Goal: Book appointment/travel/reservation

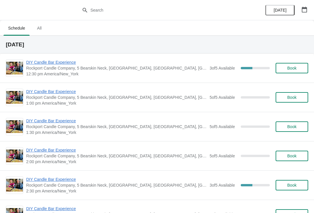
click at [149, 73] on span "12:30 pm America/New_York" at bounding box center [116, 74] width 180 height 6
click at [98, 75] on span "12:30 pm America/New_York" at bounding box center [116, 74] width 180 height 6
click at [214, 73] on div "3 of 5 Available 40 %" at bounding box center [239, 68] width 60 height 10
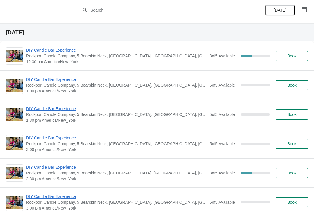
scroll to position [15, 0]
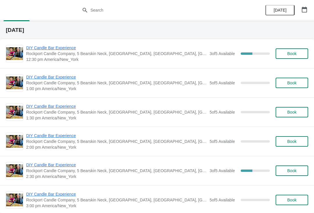
click at [88, 48] on span "DIY Candle Bar Experience" at bounding box center [116, 48] width 180 height 6
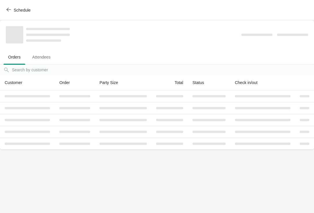
scroll to position [0, 0]
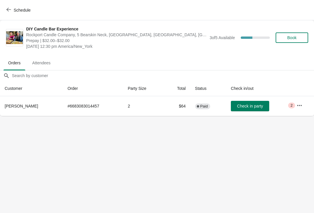
click at [6, 8] on button "Schedule" at bounding box center [19, 10] width 32 height 10
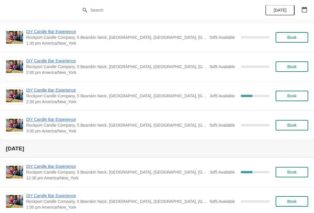
scroll to position [95, 0]
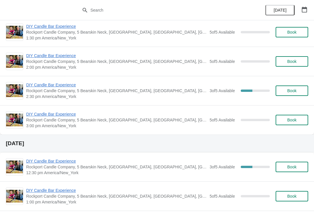
click at [101, 87] on span "DIY Candle Bar Experience" at bounding box center [116, 85] width 180 height 6
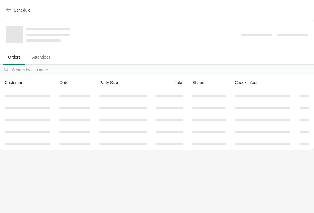
scroll to position [0, 0]
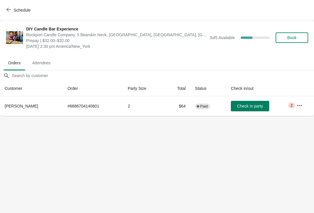
click at [3, 15] on button "Schedule" at bounding box center [19, 10] width 32 height 10
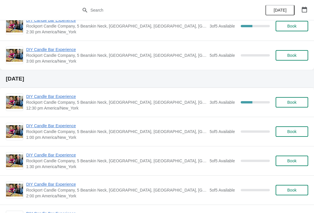
scroll to position [162, 0]
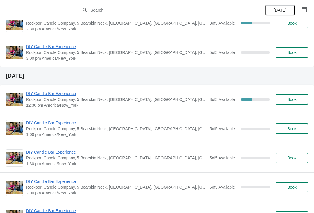
click at [168, 101] on span "Rockport Candle Company, 5 Bearskin Neck, Rockport, MA, USA" at bounding box center [116, 100] width 180 height 6
click at [147, 103] on span "12:30 pm America/New_York" at bounding box center [116, 105] width 180 height 6
click at [129, 96] on span "DIY Candle Bar Experience" at bounding box center [116, 94] width 180 height 6
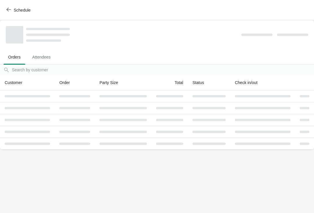
scroll to position [0, 0]
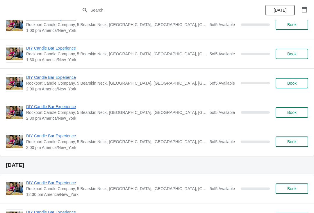
scroll to position [228, 0]
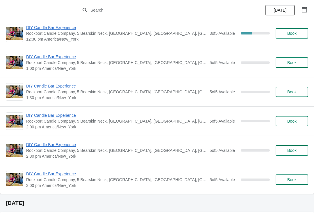
click at [118, 66] on span "1:00 pm America/New_York" at bounding box center [116, 69] width 180 height 6
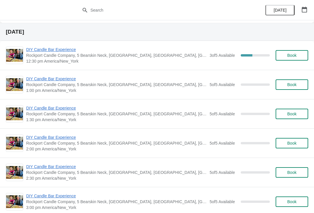
scroll to position [177, 0]
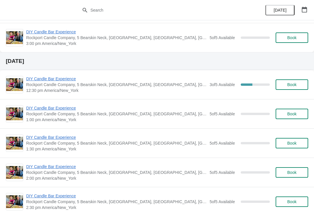
click at [121, 82] on span "DIY Candle Bar Experience" at bounding box center [116, 79] width 180 height 6
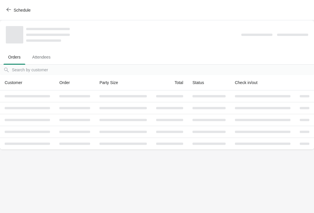
scroll to position [0, 0]
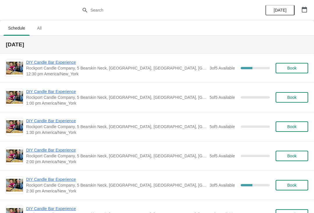
click at [205, 73] on div "DIY Candle Bar Experience Rockport Candle Company, 5 Bearskin Neck, Rockport, M…" at bounding box center [167, 68] width 282 height 17
click at [179, 64] on span "DIY Candle Bar Experience" at bounding box center [116, 63] width 180 height 6
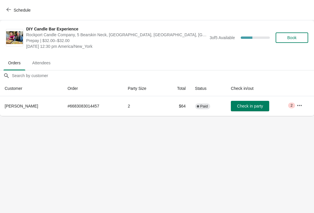
click at [9, 10] on icon "button" at bounding box center [8, 9] width 5 height 5
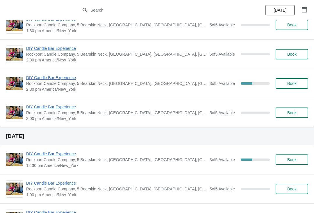
scroll to position [100, 0]
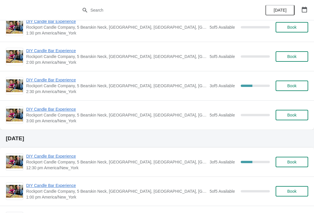
click at [170, 86] on span "Rockport Candle Company, 5 Bearskin Neck, Rockport, MA, USA" at bounding box center [116, 86] width 180 height 6
click at [176, 89] on span "2:30 pm America/New_York" at bounding box center [116, 92] width 180 height 6
click at [192, 87] on span "Rockport Candle Company, 5 Bearskin Neck, Rockport, MA, USA" at bounding box center [116, 86] width 180 height 6
click at [117, 83] on span "DIY Candle Bar Experience" at bounding box center [116, 80] width 180 height 6
